Goal: Information Seeking & Learning: Learn about a topic

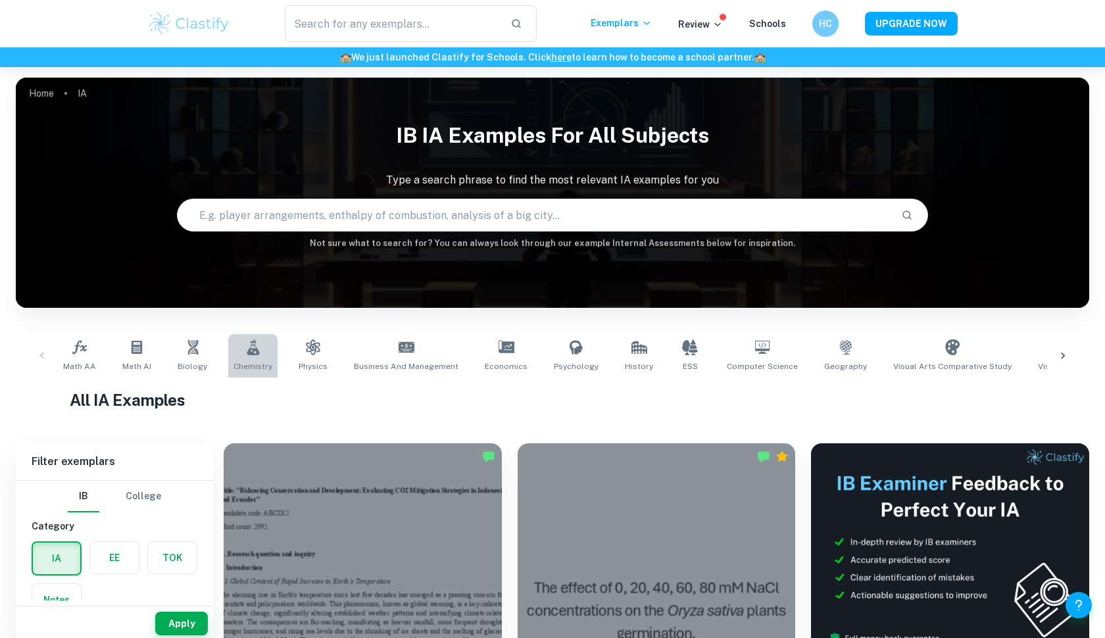
click at [237, 354] on link "Chemistry" at bounding box center [252, 355] width 49 height 43
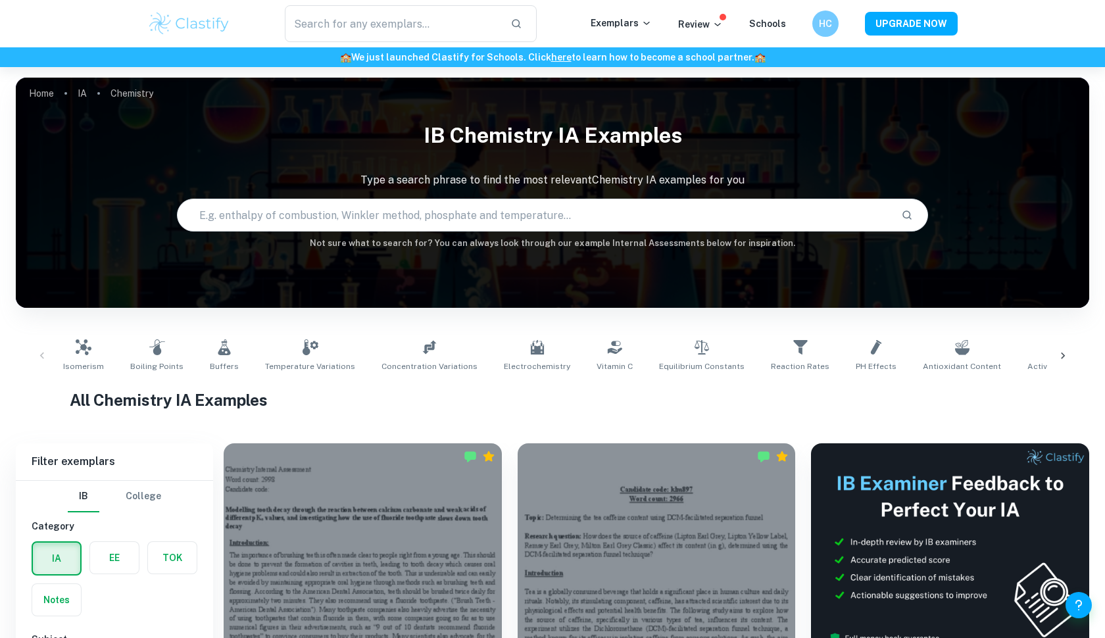
scroll to position [545, 0]
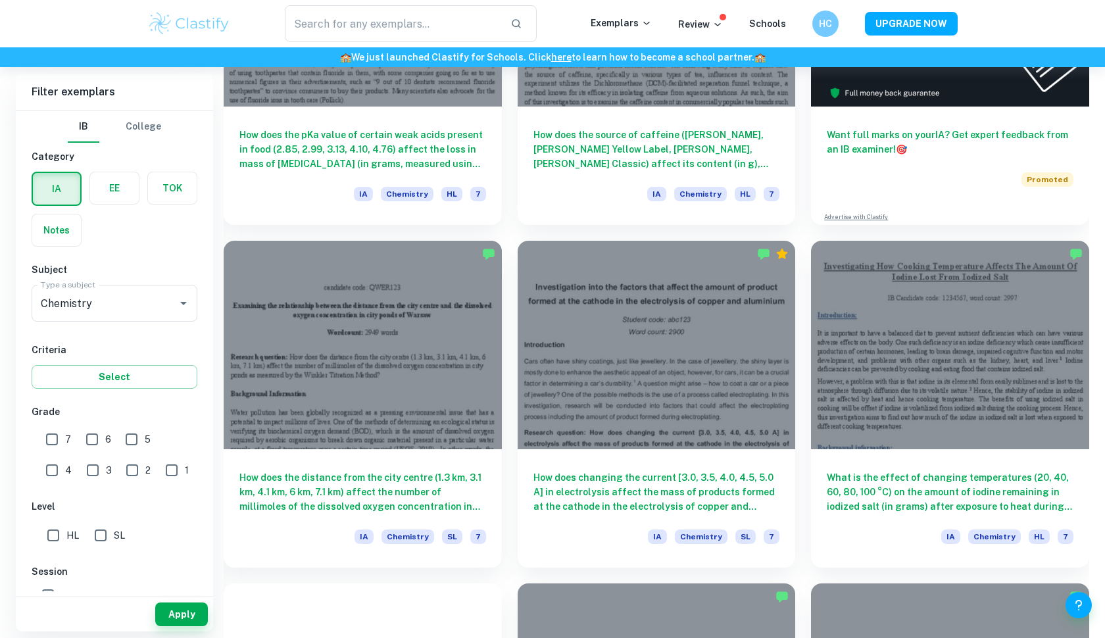
click at [62, 445] on input "7" at bounding box center [52, 439] width 26 height 26
checkbox input "true"
click at [161, 608] on button "Apply" at bounding box center [181, 615] width 53 height 24
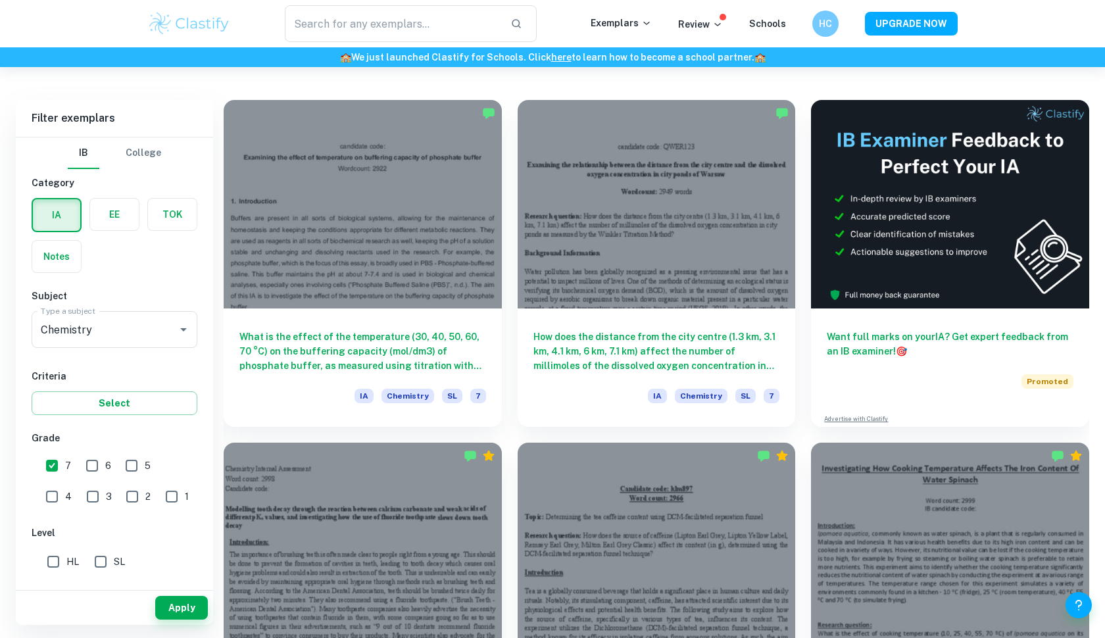
scroll to position [330, 0]
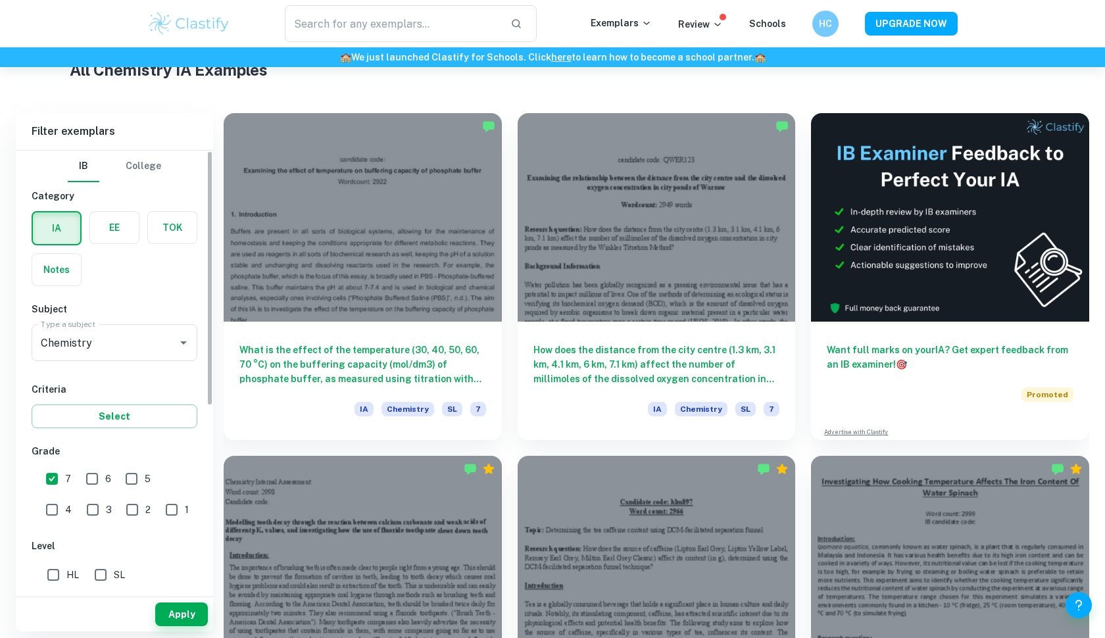
click at [48, 582] on input "HL" at bounding box center [53, 575] width 26 height 26
checkbox input "true"
click at [174, 610] on button "Apply" at bounding box center [181, 615] width 53 height 24
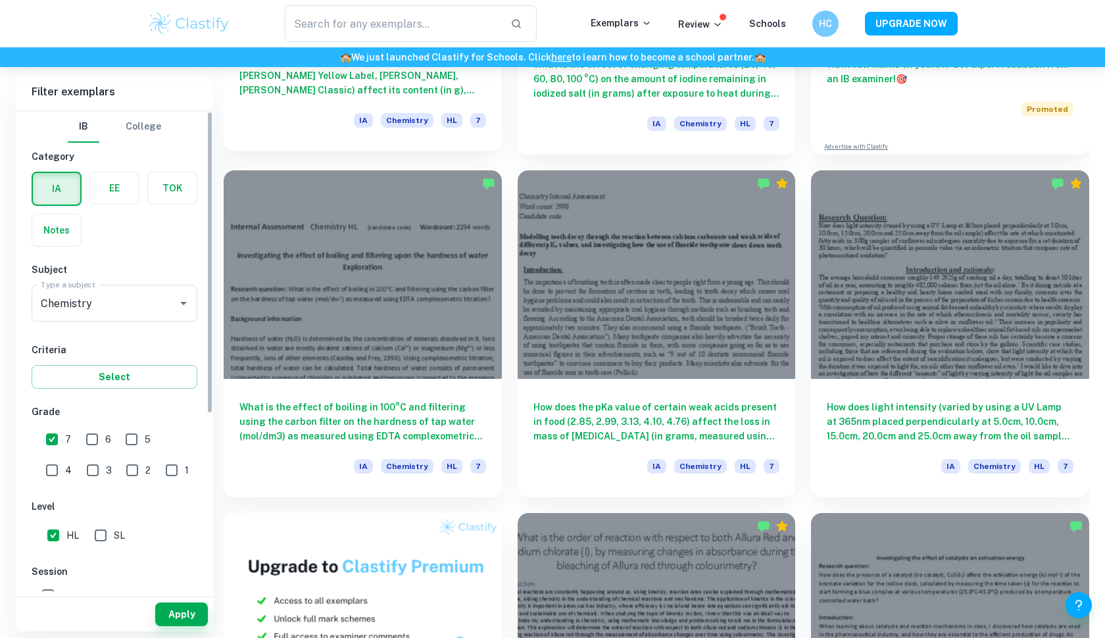
scroll to position [763, 0]
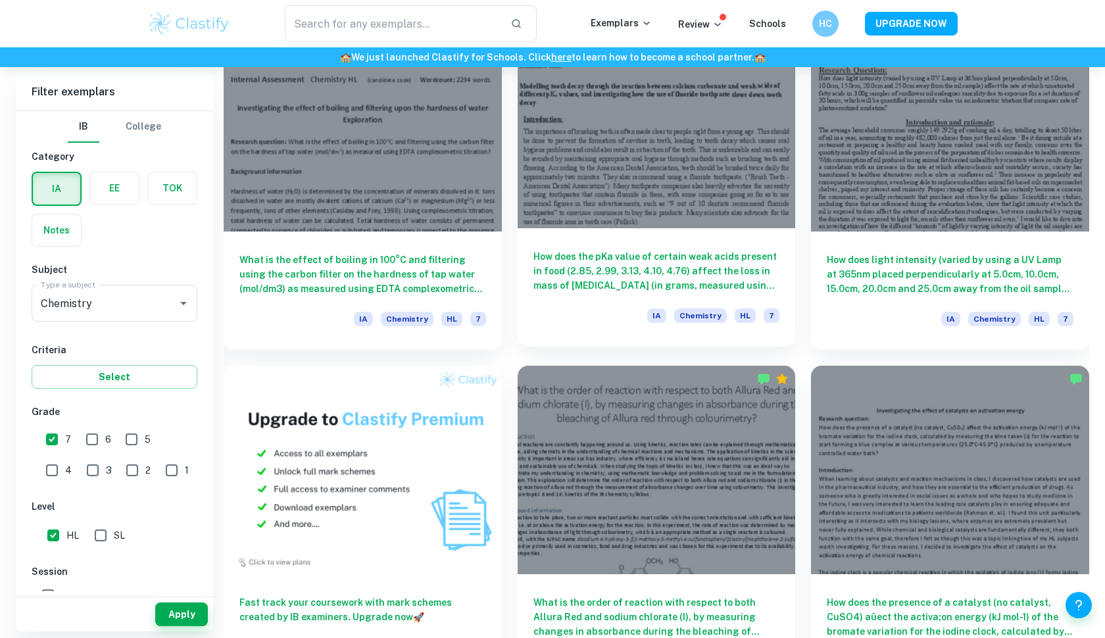
click at [603, 276] on h6 "How does the pKa value of certain weak acids present in food (2.85, 2.99, 3.13,…" at bounding box center [656, 270] width 247 height 43
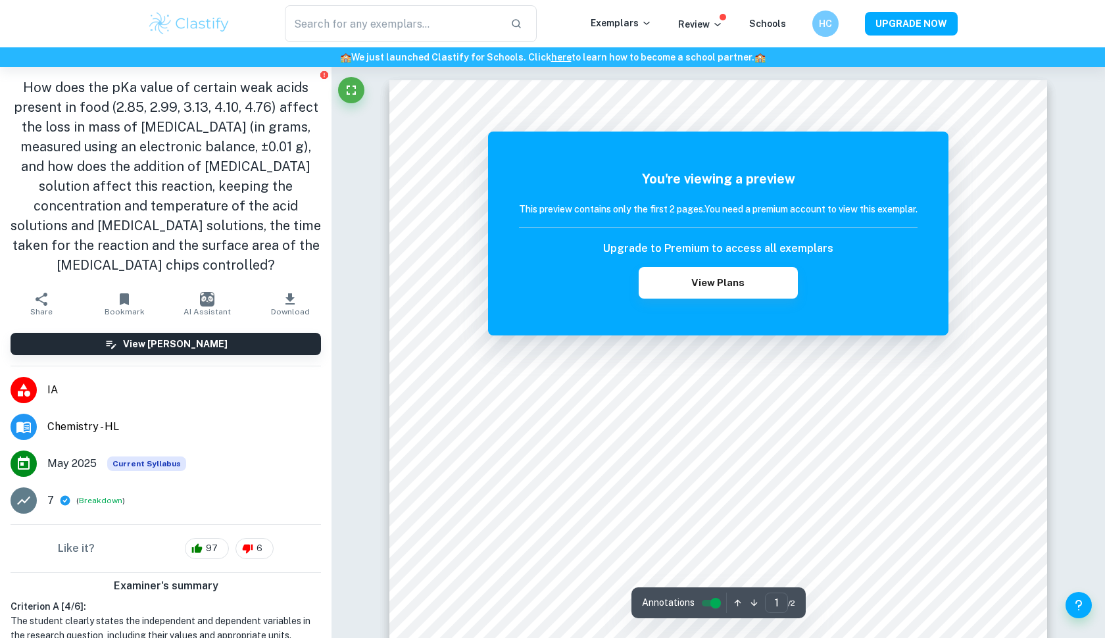
scroll to position [667, 0]
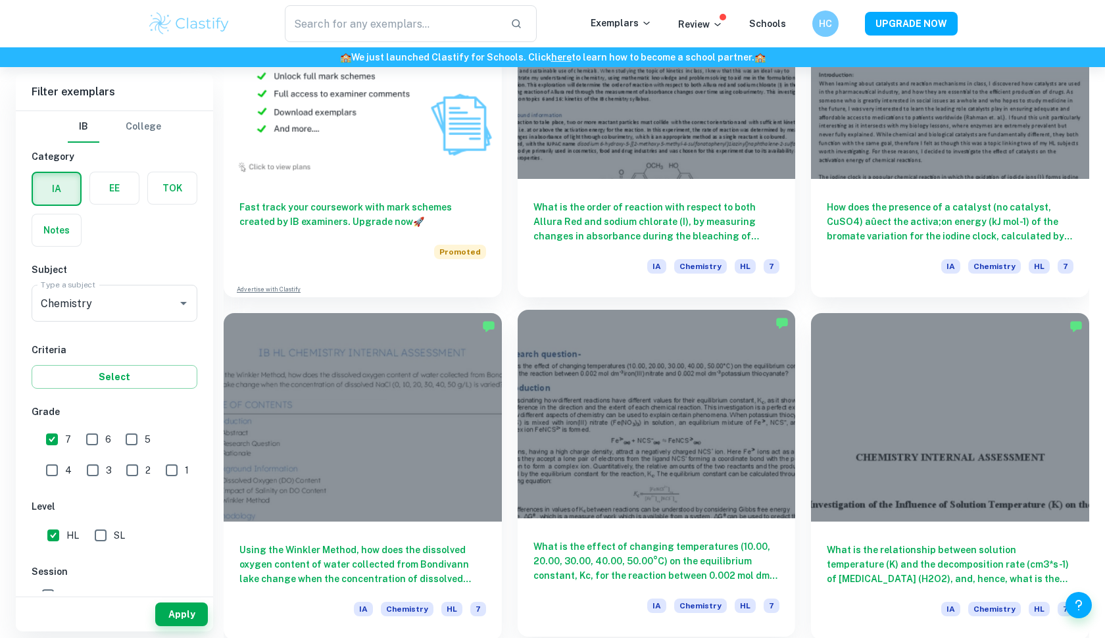
scroll to position [1166, 0]
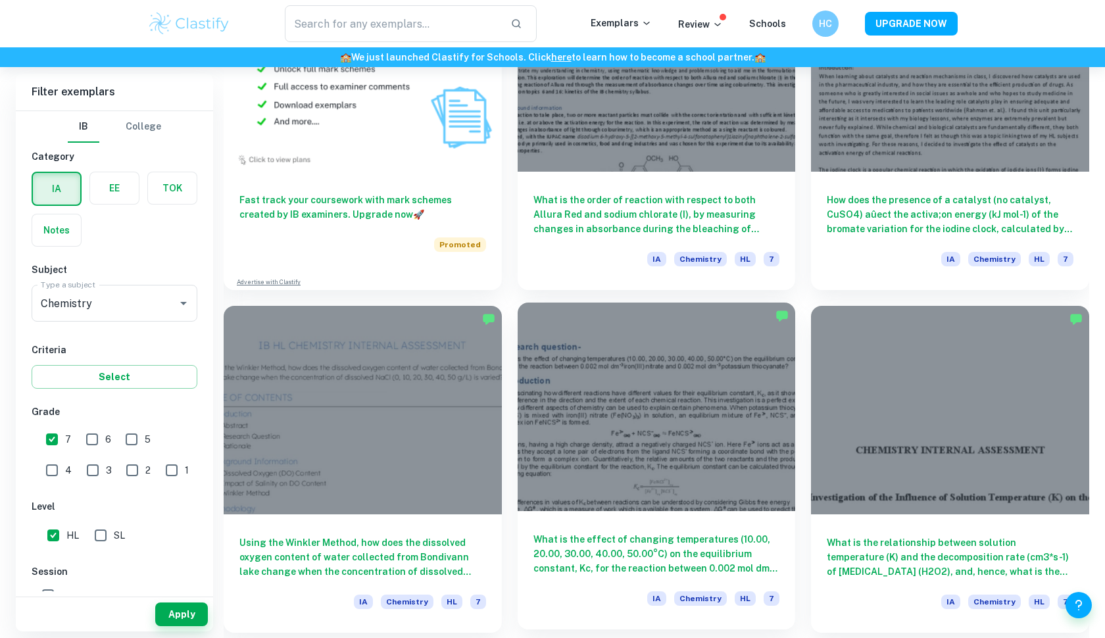
click at [621, 533] on h6 "What is the effect of changing temperatures (10.00, 20.00, 30.00, 40.00, 50.00°…" at bounding box center [656, 553] width 247 height 43
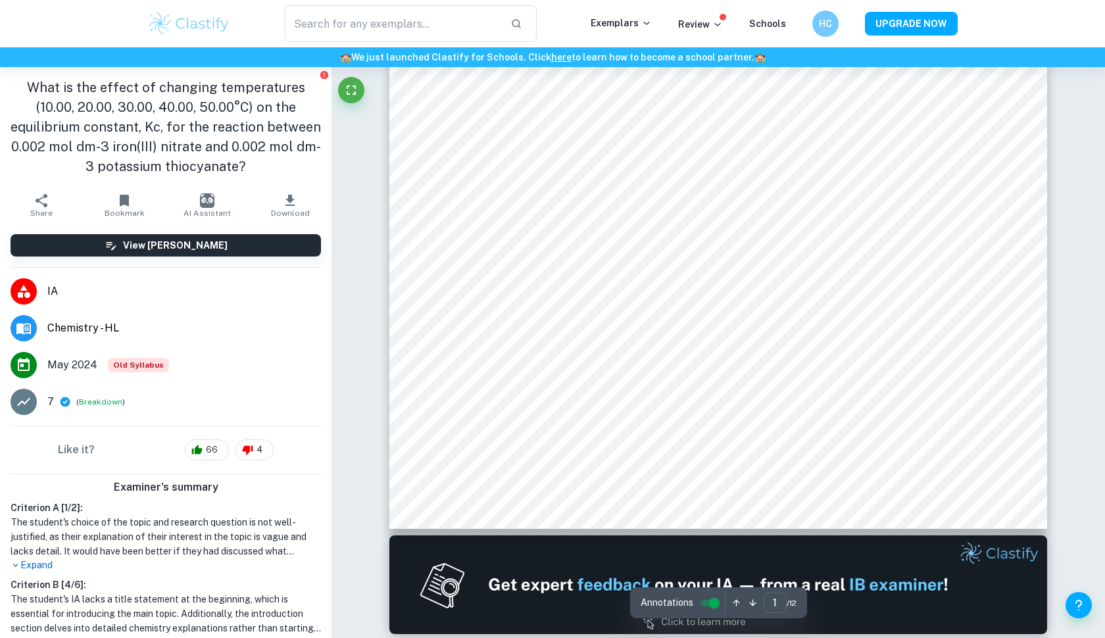
scroll to position [518, 0]
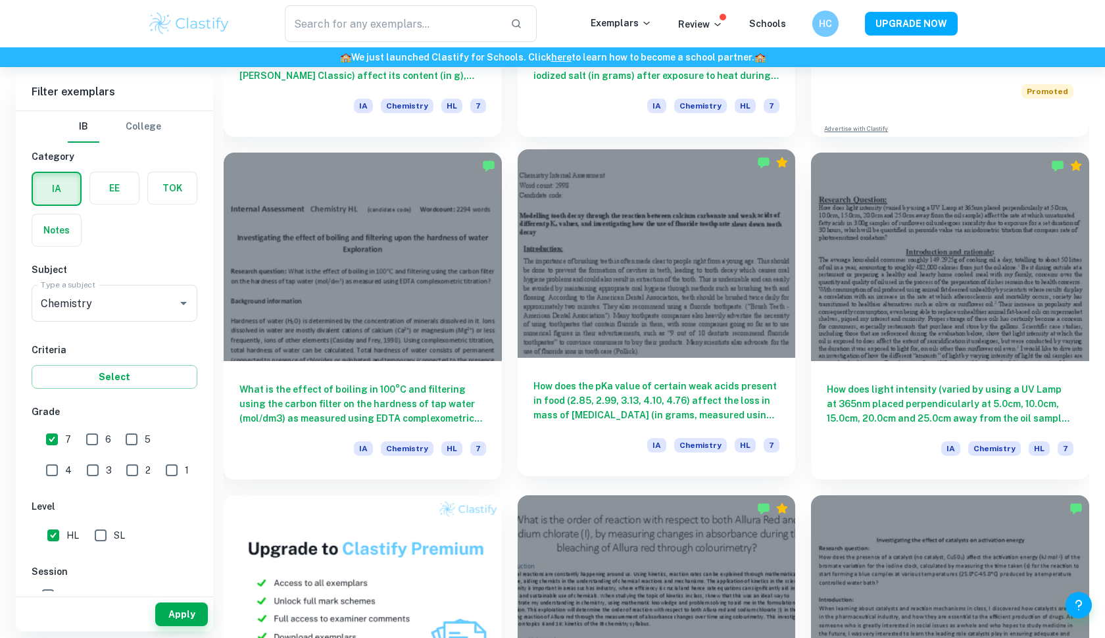
scroll to position [430, 0]
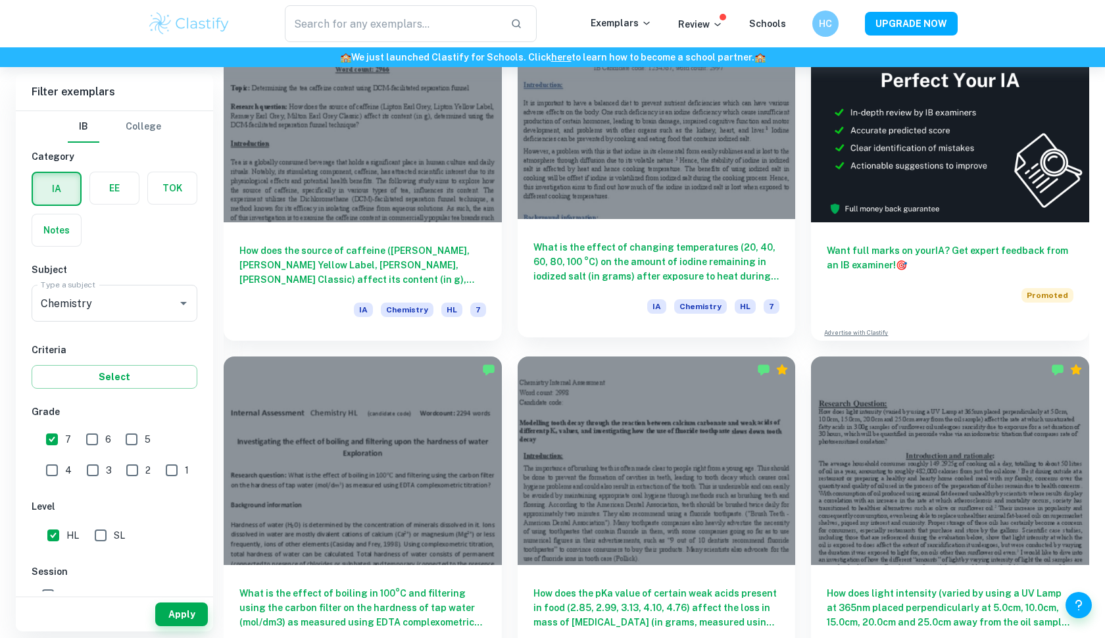
click at [624, 239] on div "What is the effect of changing temperatures (20, 40, 60, 80, 100 °C) on the amo…" at bounding box center [657, 278] width 278 height 118
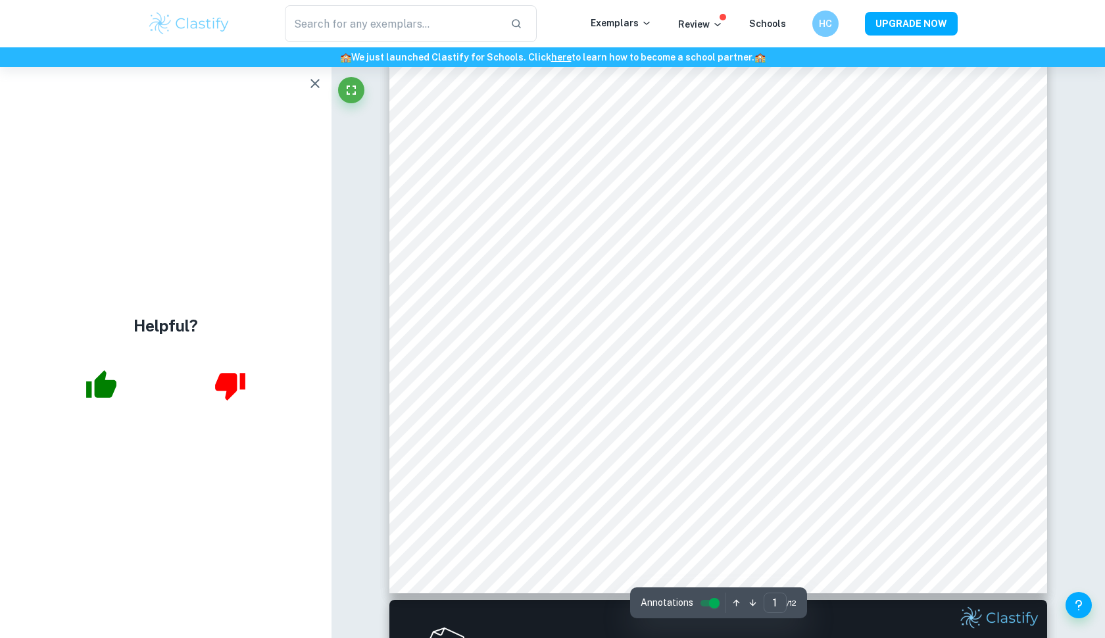
scroll to position [339, 0]
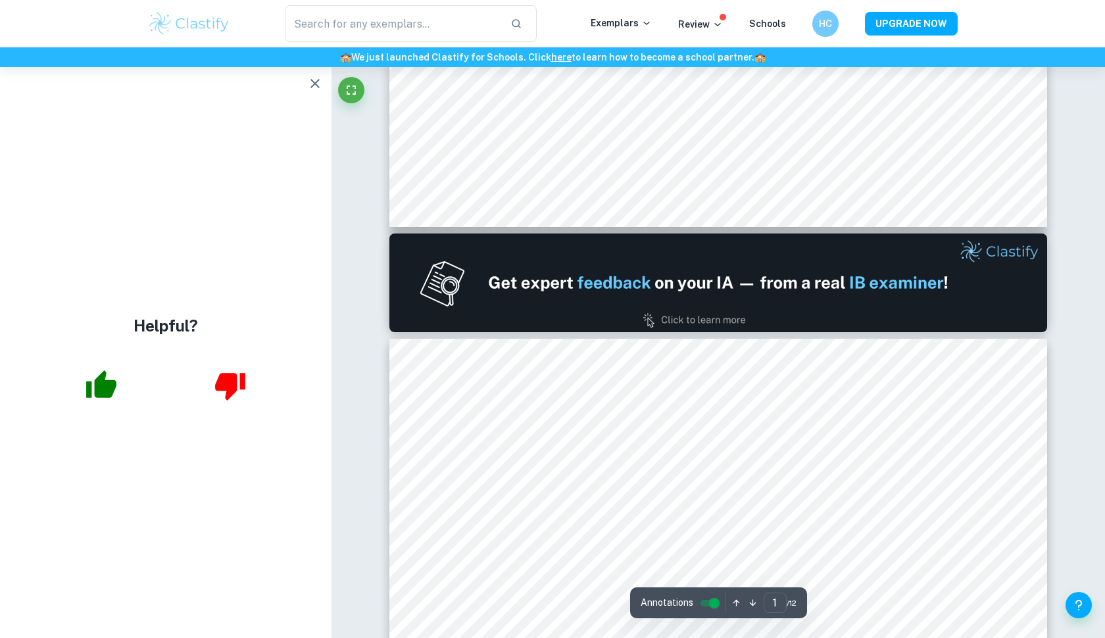
type input "2"
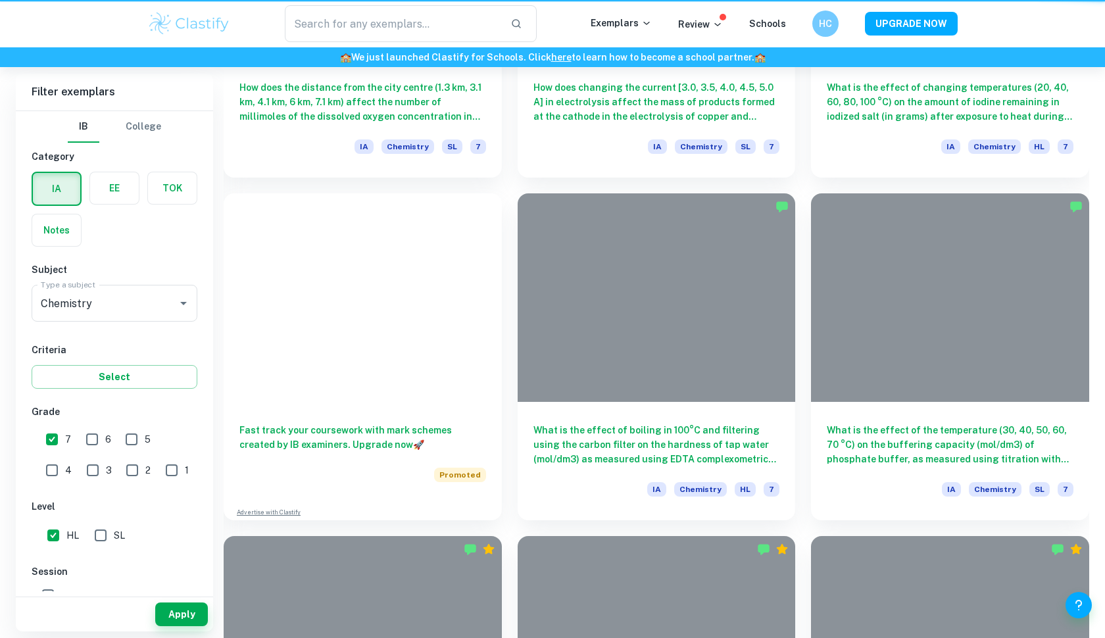
scroll to position [430, 0]
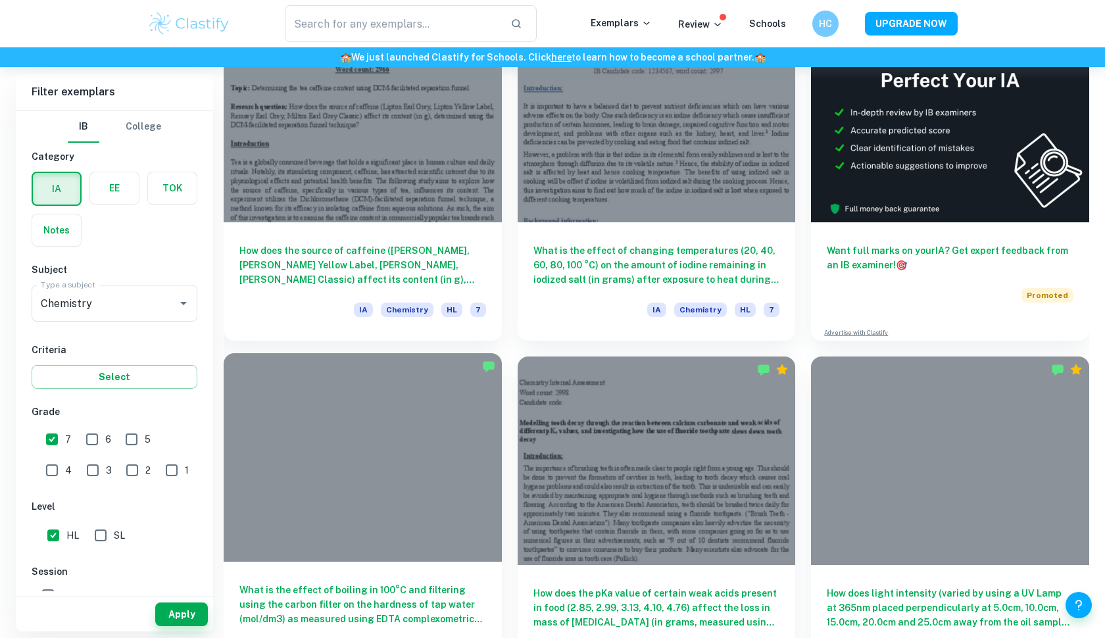
click at [414, 474] on div at bounding box center [363, 457] width 278 height 209
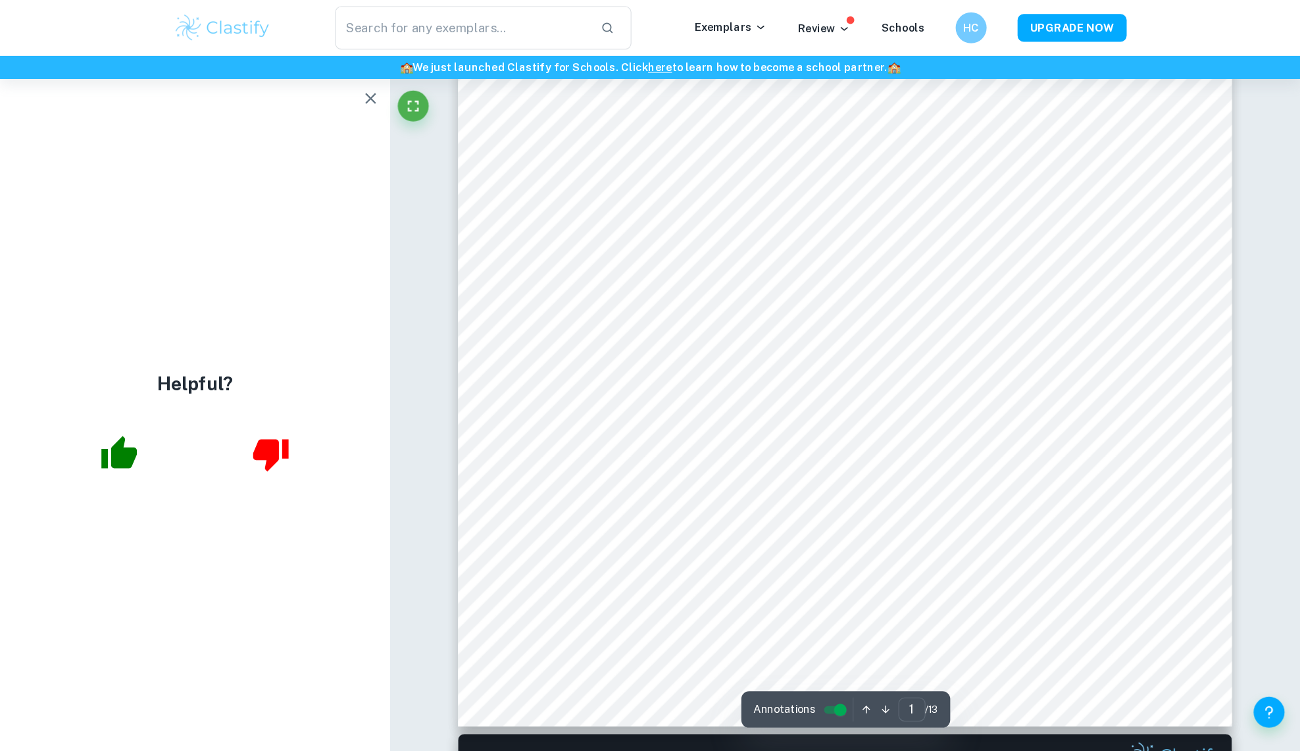
scroll to position [392, 0]
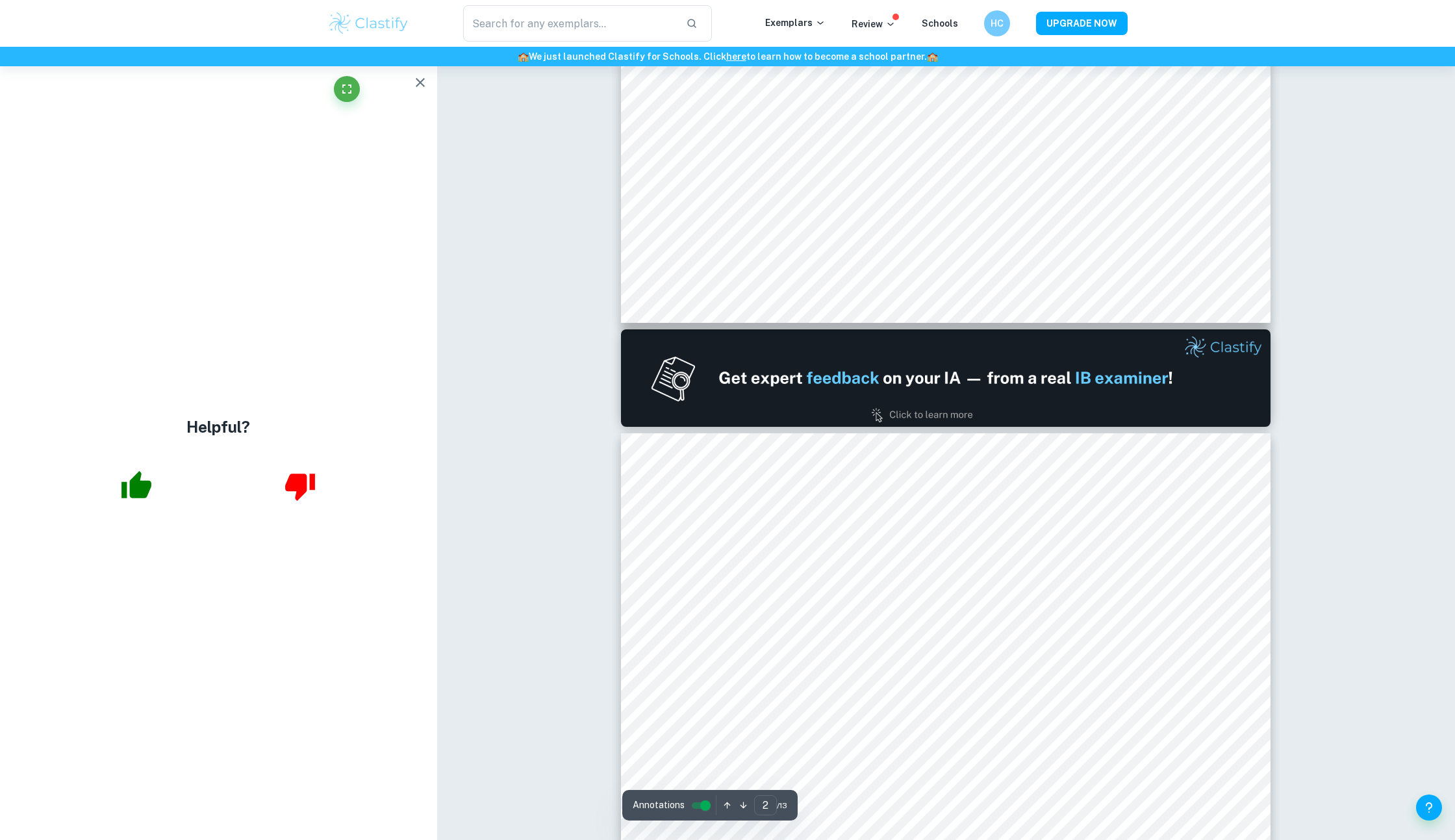
type input "1"
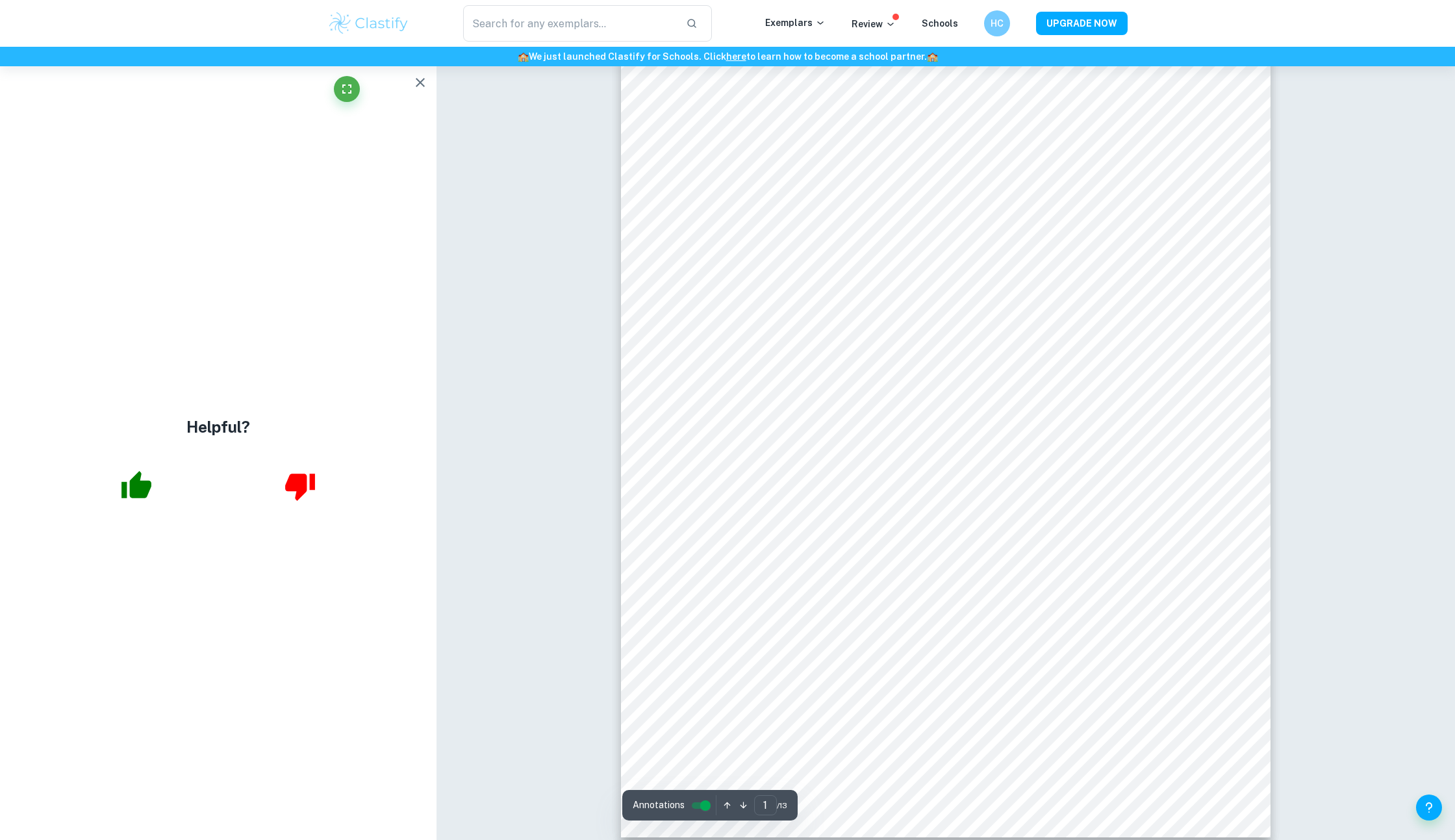
scroll to position [160, 0]
